Goal: Transaction & Acquisition: Purchase product/service

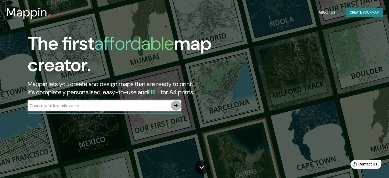
click at [172, 105] on button "button" at bounding box center [176, 105] width 10 height 10
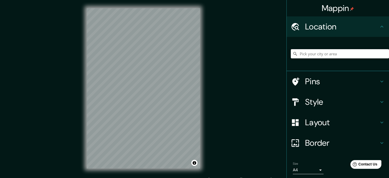
click at [305, 54] on input "Pick your city or area" at bounding box center [340, 53] width 98 height 9
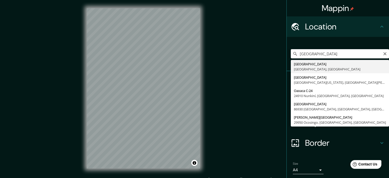
type input "[GEOGRAPHIC_DATA], [GEOGRAPHIC_DATA], [GEOGRAPHIC_DATA]"
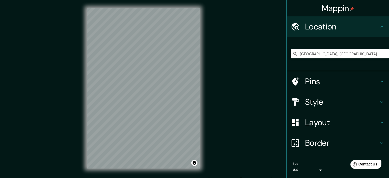
click at [297, 141] on div at bounding box center [298, 142] width 14 height 9
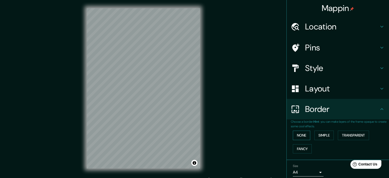
click at [299, 135] on button "None" at bounding box center [301, 134] width 17 height 9
click at [304, 148] on button "Fancy" at bounding box center [302, 148] width 19 height 9
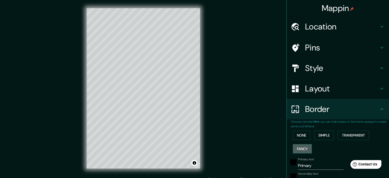
click at [304, 148] on button "Fancy" at bounding box center [302, 148] width 19 height 9
type input "177"
type input "35"
type input "18"
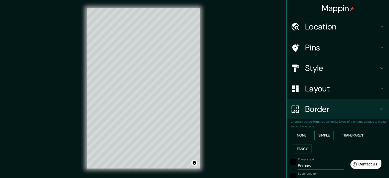
click at [319, 134] on button "Simple" at bounding box center [323, 134] width 19 height 9
click at [349, 133] on button "Transparent" at bounding box center [353, 134] width 31 height 9
click at [293, 133] on button "None" at bounding box center [301, 134] width 17 height 9
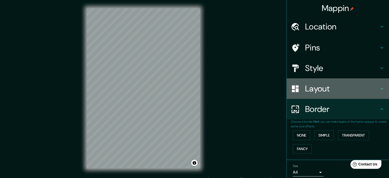
click at [313, 89] on h4 "Layout" at bounding box center [342, 88] width 74 height 10
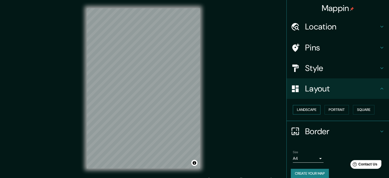
click at [307, 109] on button "Landscape" at bounding box center [307, 109] width 28 height 9
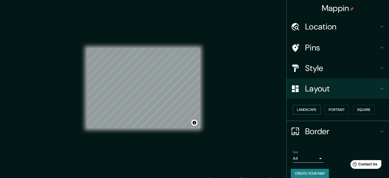
click at [307, 109] on button "Landscape" at bounding box center [307, 109] width 28 height 9
click at [336, 110] on button "Portrait" at bounding box center [336, 109] width 24 height 9
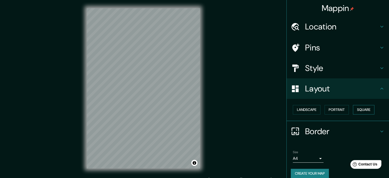
click at [366, 109] on button "Square" at bounding box center [363, 109] width 21 height 9
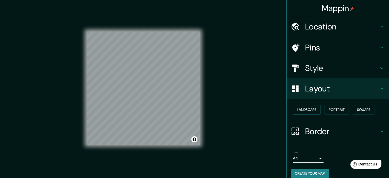
click at [307, 110] on button "Landscape" at bounding box center [307, 109] width 28 height 9
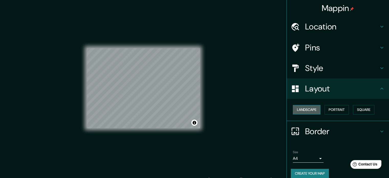
click at [308, 110] on button "Landscape" at bounding box center [307, 109] width 28 height 9
click at [330, 111] on button "Portrait" at bounding box center [336, 109] width 24 height 9
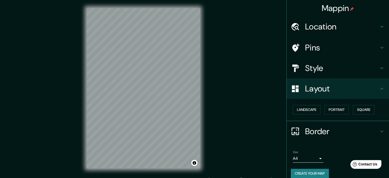
click at [312, 88] on h4 "Layout" at bounding box center [342, 88] width 74 height 10
click at [307, 66] on h4 "Style" at bounding box center [342, 68] width 74 height 10
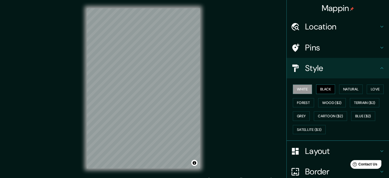
click at [321, 92] on button "Black" at bounding box center [325, 88] width 19 height 9
click at [345, 87] on button "Natural" at bounding box center [351, 88] width 24 height 9
click at [305, 50] on h4 "Pins" at bounding box center [342, 47] width 74 height 10
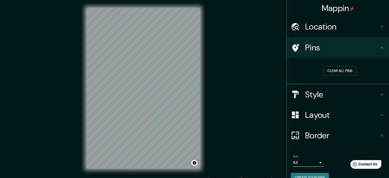
scroll to position [10, 0]
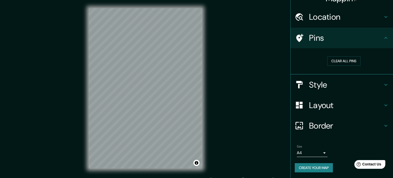
click at [317, 151] on body "Mappin Location [GEOGRAPHIC_DATA], [GEOGRAPHIC_DATA], [GEOGRAPHIC_DATA] Pins Cl…" at bounding box center [196, 89] width 393 height 178
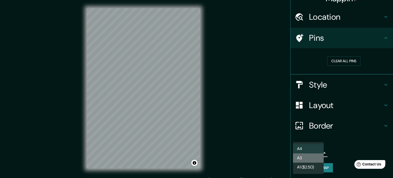
click at [306, 155] on li "A3" at bounding box center [308, 157] width 31 height 9
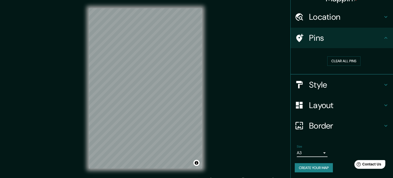
click at [308, 154] on body "Mappin Location [GEOGRAPHIC_DATA], [GEOGRAPHIC_DATA], [GEOGRAPHIC_DATA] Pins Cl…" at bounding box center [196, 89] width 393 height 178
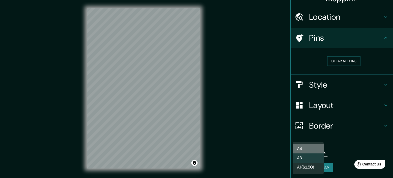
click at [304, 149] on li "A4" at bounding box center [308, 148] width 31 height 9
type input "single"
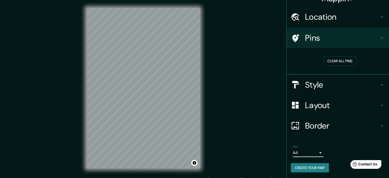
click at [320, 168] on button "Create your map" at bounding box center [310, 167] width 38 height 9
click at [308, 170] on button "Create your map" at bounding box center [310, 167] width 38 height 9
click at [245, 18] on div "© Mapbox © OpenStreetMap Improve this map" at bounding box center [143, 88] width 350 height 160
